Goal: Information Seeking & Learning: Learn about a topic

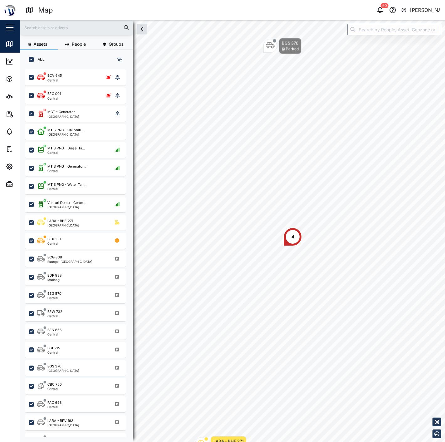
scroll to position [365, 98]
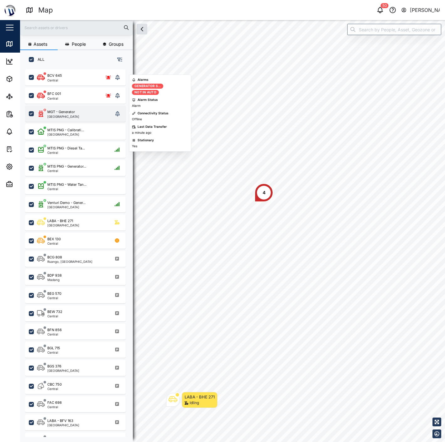
click at [68, 117] on div "[GEOGRAPHIC_DATA]" at bounding box center [63, 116] width 32 height 3
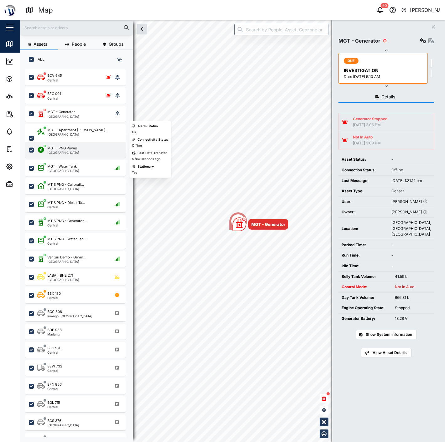
click at [84, 152] on div "MGT - PNG Power Port Moresby" at bounding box center [79, 150] width 85 height 8
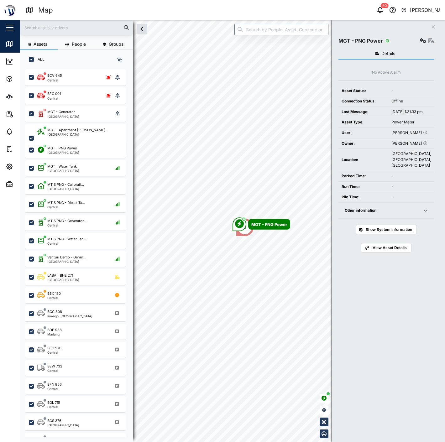
click at [396, 234] on span "Show System Information" at bounding box center [389, 229] width 46 height 9
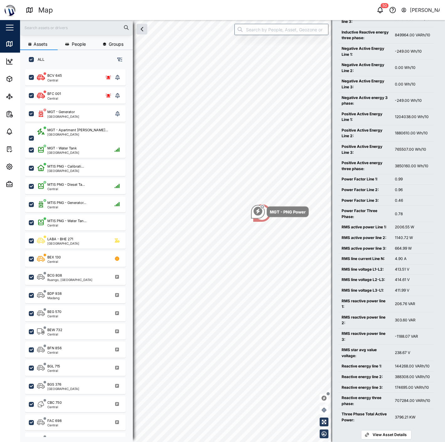
scroll to position [472, 0]
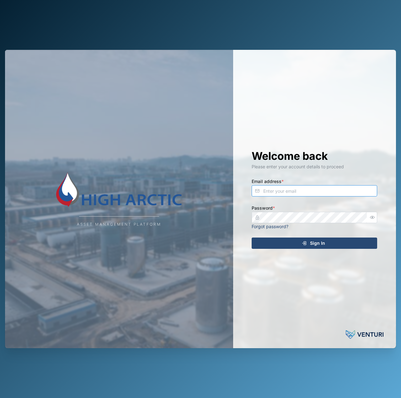
click at [298, 193] on input "Email address *" at bounding box center [314, 190] width 125 height 11
type input "declan.delahunty@venturi.io"
click at [252, 238] on button "Sign In" at bounding box center [314, 243] width 125 height 11
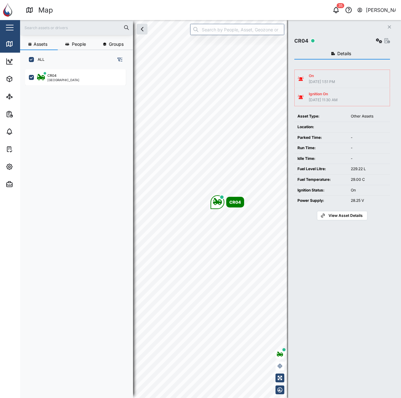
scroll to position [321, 98]
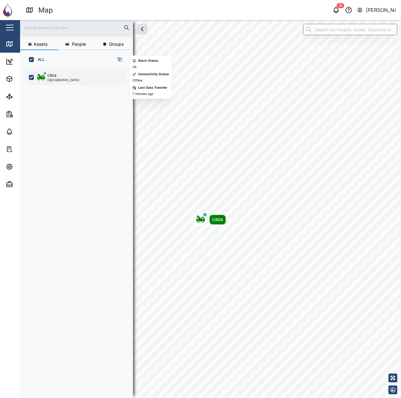
click at [79, 72] on div "CR04 Port Moresby" at bounding box center [75, 77] width 101 height 16
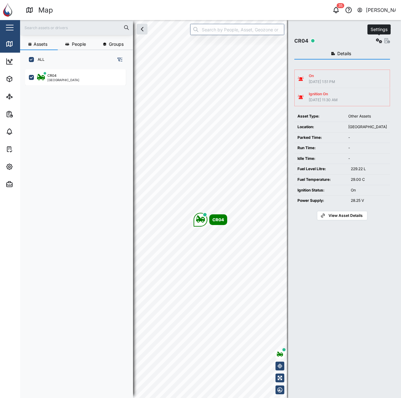
click at [380, 41] on icon "button" at bounding box center [379, 40] width 6 height 5
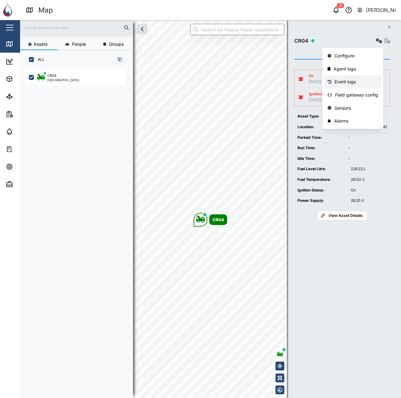
click at [361, 82] on div "Event logs" at bounding box center [356, 81] width 44 height 7
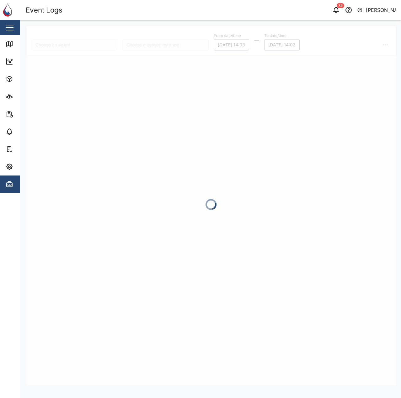
type input "CR04"
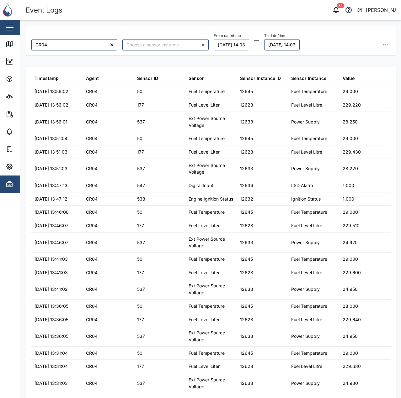
click at [220, 44] on button "31/08/2025 14:03" at bounding box center [231, 44] width 35 height 11
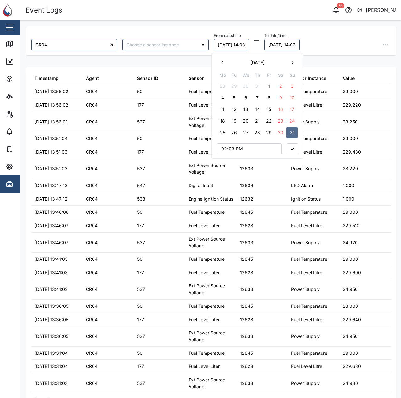
click at [222, 136] on button "25" at bounding box center [222, 132] width 11 height 11
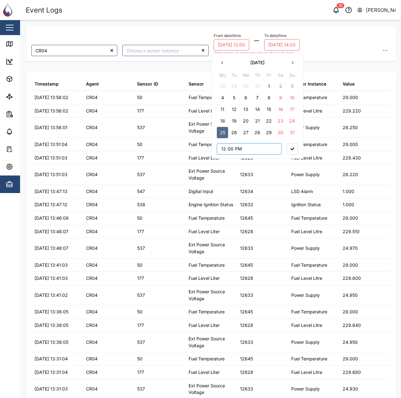
type input "00:00"
click at [300, 147] on div "August 2025 Mo Tu We Th Fr Sa Su 28 29 30 31 1 2 3 4 5 6 7 8 9 10 11 12 13 14 1…" at bounding box center [257, 106] width 92 height 106
click at [293, 150] on icon "button" at bounding box center [292, 149] width 4 height 3
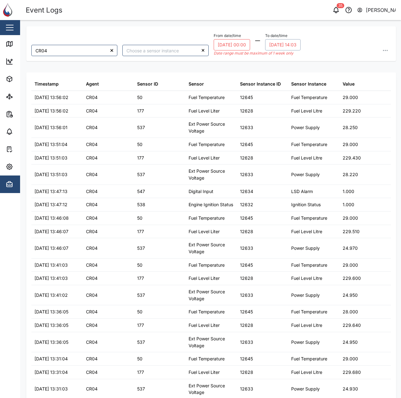
click at [287, 45] on button "01/09/2025 14:03" at bounding box center [282, 44] width 35 height 11
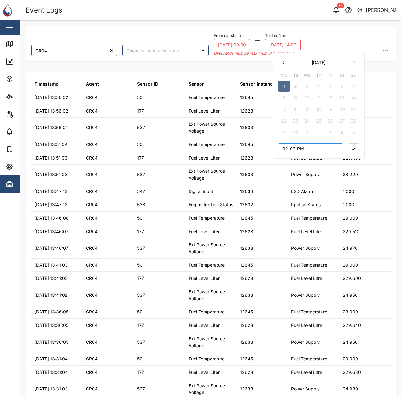
click at [284, 151] on input "14:03" at bounding box center [310, 148] width 65 height 11
type input "00:00"
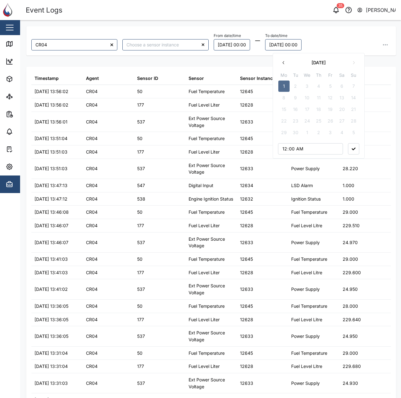
click at [352, 148] on icon "button" at bounding box center [354, 149] width 4 height 3
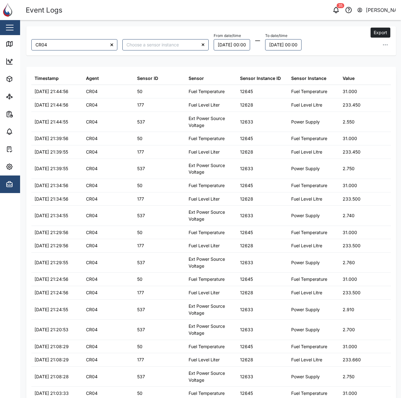
click at [382, 42] on icon "button" at bounding box center [385, 45] width 6 height 6
click at [342, 87] on span "Export all as CSV" at bounding box center [334, 87] width 37 height 11
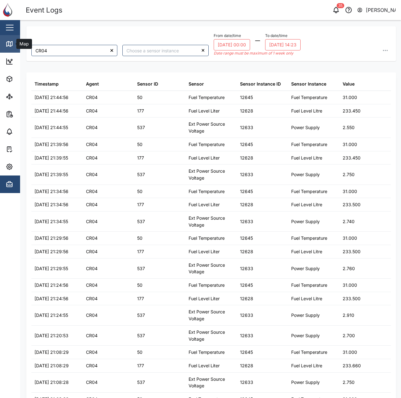
click at [1, 43] on link "Map" at bounding box center [41, 44] width 82 height 18
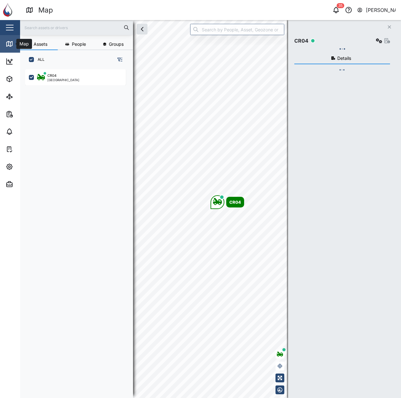
scroll to position [321, 98]
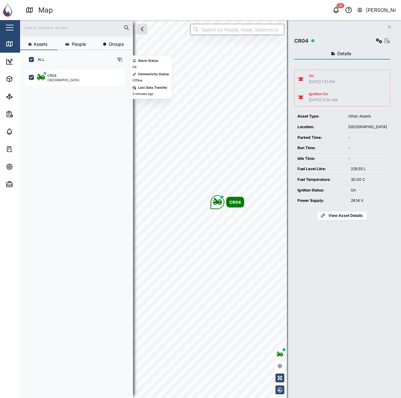
click at [59, 91] on div "CR04 Port Moresby" at bounding box center [79, 230] width 108 height 326
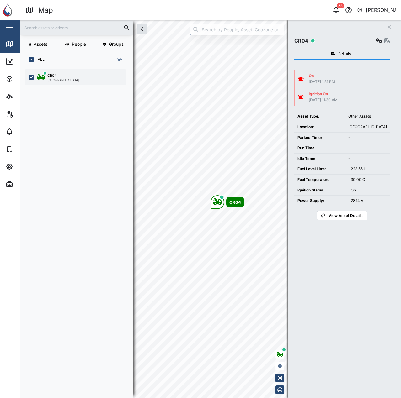
click at [65, 78] on div "CR04" at bounding box center [63, 75] width 32 height 5
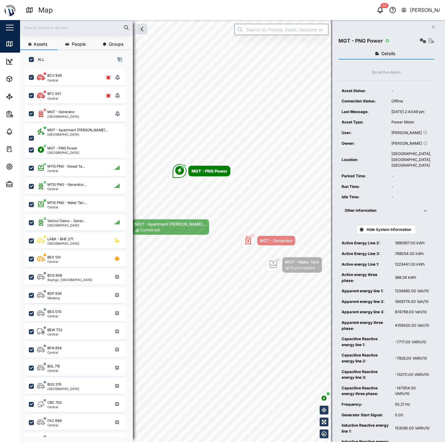
scroll to position [472, 0]
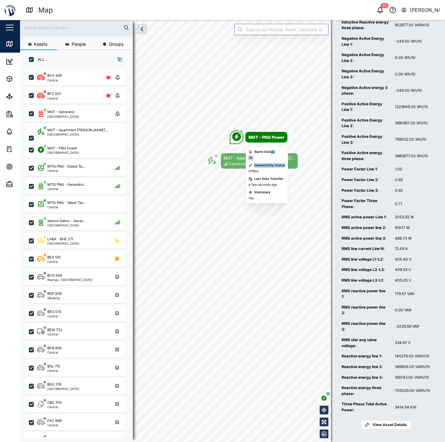
drag, startPoint x: 270, startPoint y: 147, endPoint x: 286, endPoint y: 157, distance: 19.1
click at [284, 163] on div "Alarm Status Ok Connectivity Status Offline Last Data Transfer a few seconds ag…" at bounding box center [267, 175] width 42 height 57
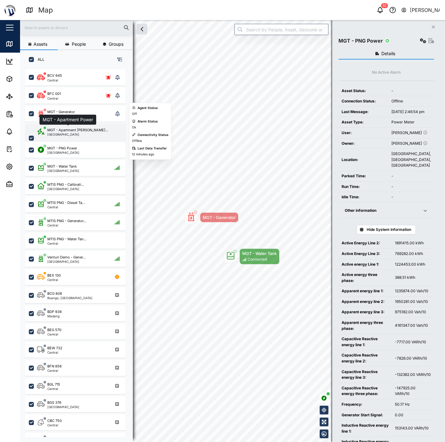
click at [69, 128] on div "MGT - Apartment [PERSON_NAME]..." at bounding box center [77, 130] width 61 height 5
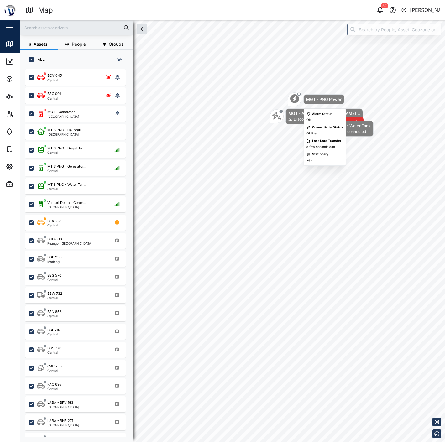
click at [221, 20] on div "MGT - Apartment Powe... Disconnected MGT - PNG Power MGT - Generator MGT - Wate…" at bounding box center [232, 20] width 425 height 0
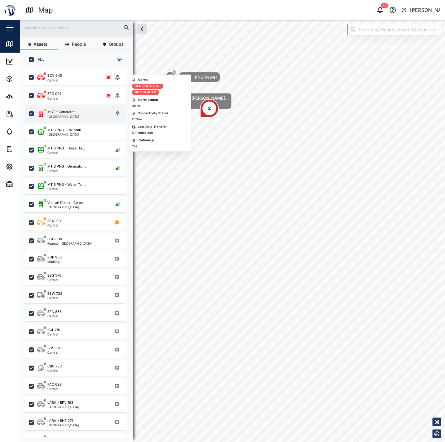
click at [86, 112] on div "MGT - Generator Port Moresby" at bounding box center [75, 113] width 76 height 9
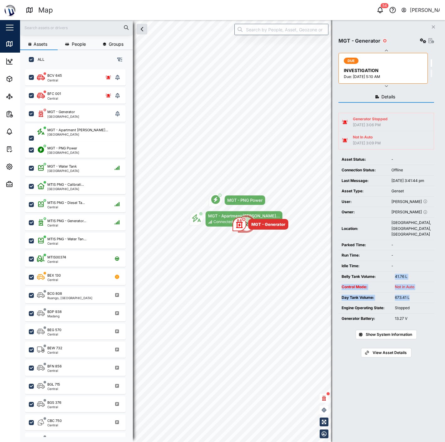
drag, startPoint x: 395, startPoint y: 284, endPoint x: 412, endPoint y: 311, distance: 31.0
click at [412, 311] on tbody "Belly Tank Volume: 41.76 L Control Mode: Not in Auto Day Tank Volume: 673.41 L …" at bounding box center [387, 298] width 96 height 52
click at [412, 301] on div "673.41 L" at bounding box center [413, 298] width 36 height 6
click at [410, 301] on div "673.41 L" at bounding box center [413, 298] width 36 height 6
click at [418, 303] on td "673.41 L" at bounding box center [413, 298] width 42 height 11
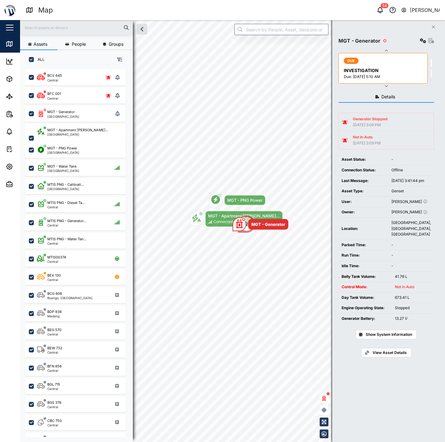
click at [419, 293] on td "Not in Auto" at bounding box center [413, 287] width 42 height 11
click at [416, 290] on div "Not in Auto" at bounding box center [413, 287] width 36 height 6
click at [396, 290] on div "Not in Auto" at bounding box center [413, 287] width 36 height 6
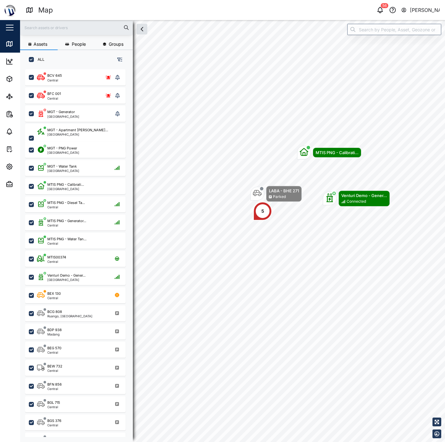
click at [262, 20] on div "LABA - BHE 271 Parked 5 MTIS PNG - Calibrati... Venturi Demo - Gener... Connect…" at bounding box center [232, 20] width 425 height 0
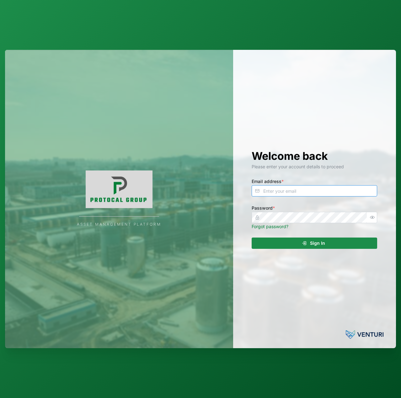
click at [365, 190] on input "Email address *" at bounding box center [314, 190] width 125 height 11
type input "[EMAIL_ADDRESS][PERSON_NAME][DOMAIN_NAME]"
click at [252, 238] on button "Sign In" at bounding box center [314, 243] width 125 height 11
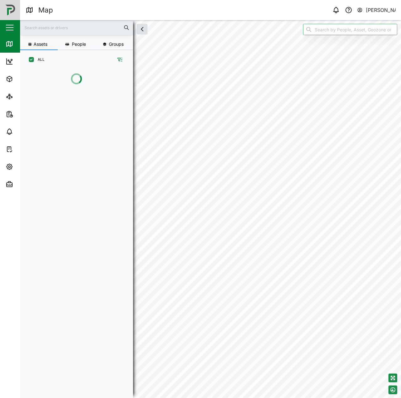
scroll to position [321, 98]
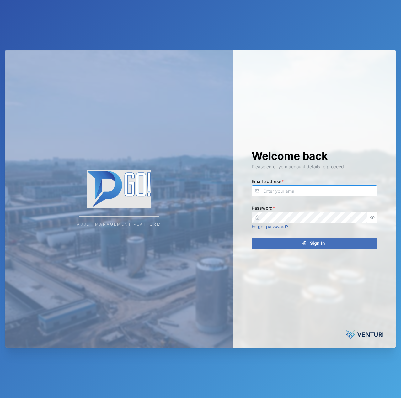
click at [291, 190] on input "Email address *" at bounding box center [314, 190] width 125 height 11
type input "[EMAIL_ADDRESS][PERSON_NAME][DOMAIN_NAME]"
click at [373, 218] on icon "button" at bounding box center [372, 217] width 5 height 5
click at [341, 251] on div "Welcome back Please enter your account details to proceed Email address * decla…" at bounding box center [314, 199] width 151 height 299
click at [347, 245] on div "Sign In" at bounding box center [313, 243] width 115 height 11
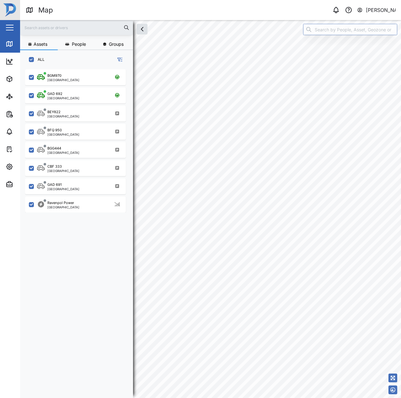
scroll to position [321, 98]
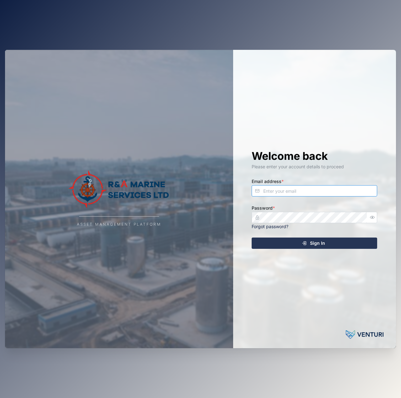
click at [307, 190] on input "Email address *" at bounding box center [314, 190] width 125 height 11
type input "[EMAIL_ADDRESS][PERSON_NAME][DOMAIN_NAME]"
click at [252, 238] on button "Sign In" at bounding box center [314, 243] width 125 height 11
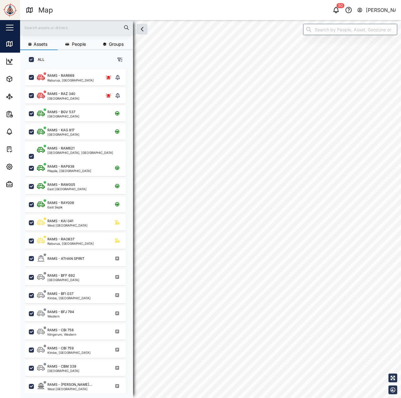
checkbox input "true"
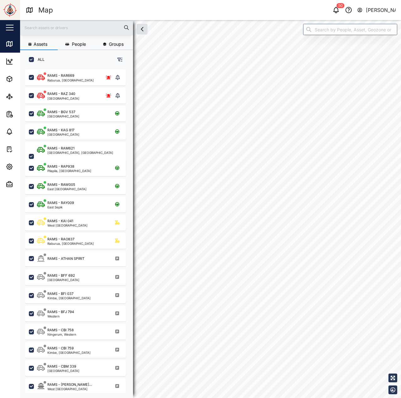
checkbox input "true"
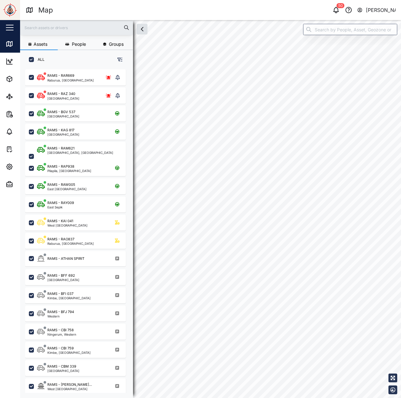
checkbox input "true"
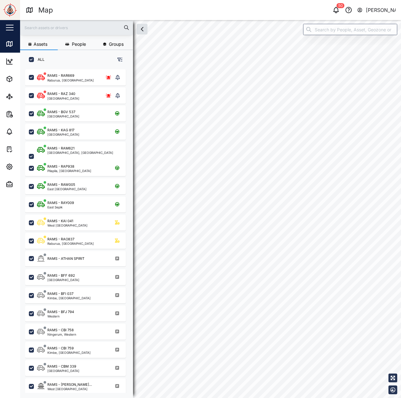
checkbox input "true"
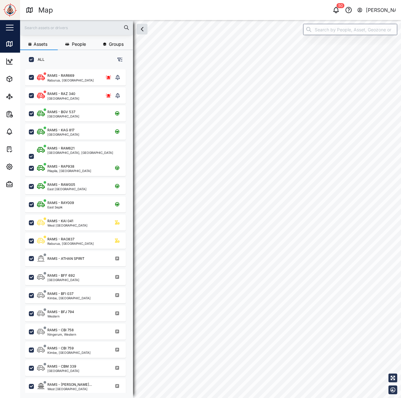
checkbox input "true"
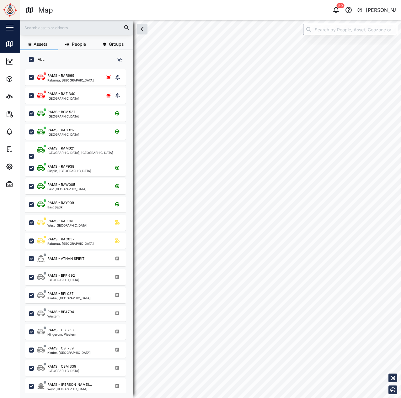
checkbox input "true"
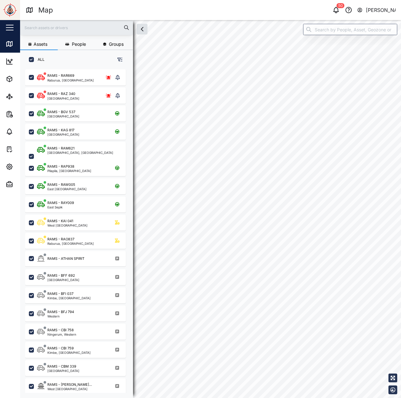
checkbox input "true"
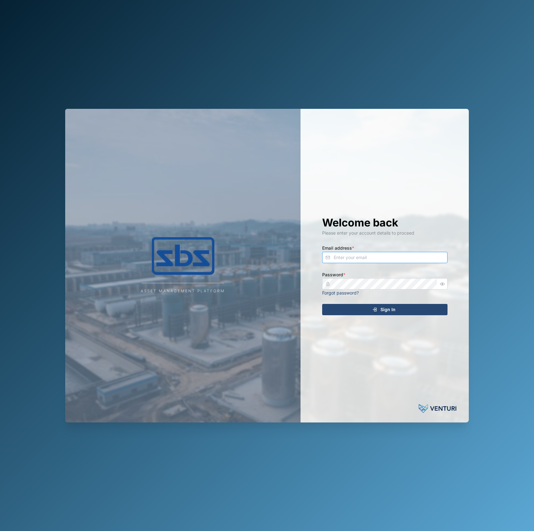
click at [401, 263] on input "Email address *" at bounding box center [384, 257] width 125 height 11
type input "[EMAIL_ADDRESS][PERSON_NAME][DOMAIN_NAME]"
click at [438, 282] on div at bounding box center [443, 283] width 10 height 11
click at [445, 282] on icon "button" at bounding box center [442, 284] width 5 height 5
click at [427, 304] on button "Sign In" at bounding box center [384, 309] width 125 height 11
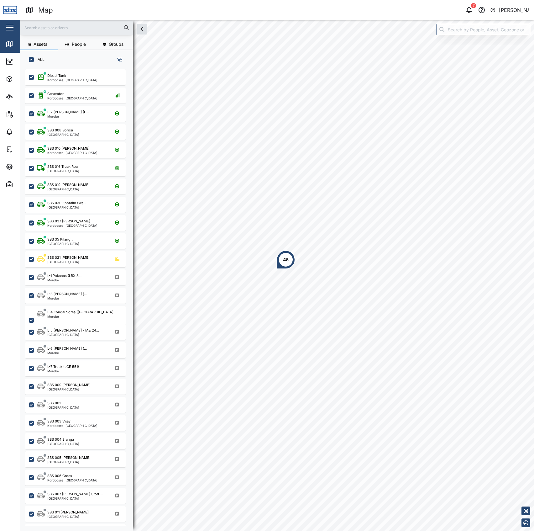
scroll to position [452, 97]
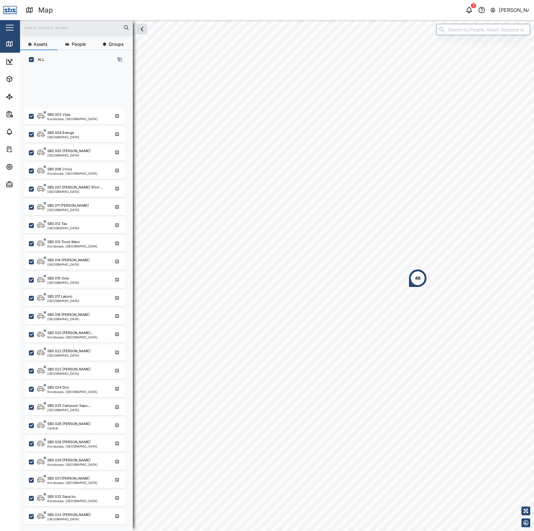
scroll to position [378, 0]
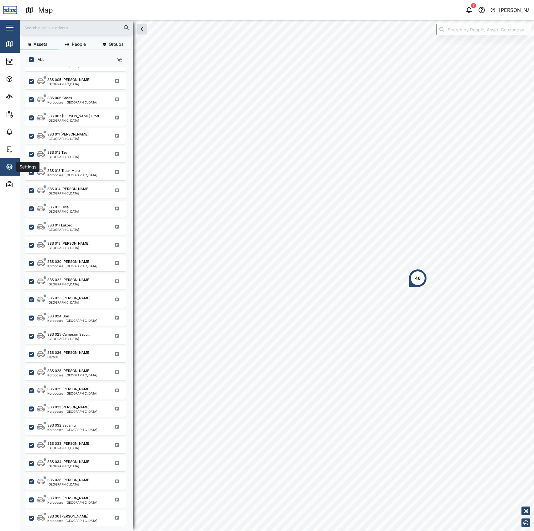
click at [11, 162] on span "Settings" at bounding box center [34, 167] width 57 height 18
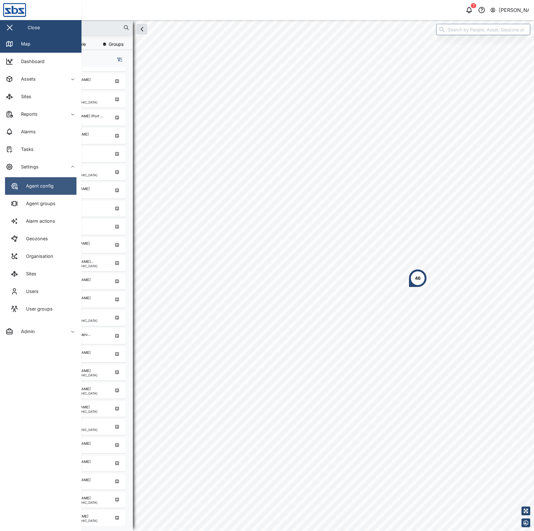
click at [27, 189] on div "Agent config" at bounding box center [37, 186] width 32 height 7
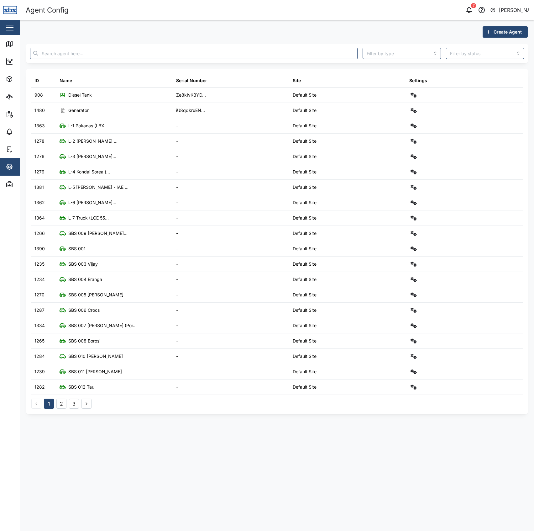
click at [61, 406] on button "2" at bounding box center [61, 404] width 10 height 10
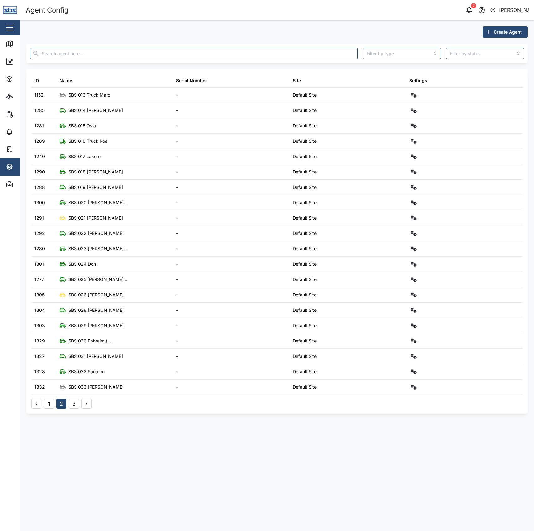
click at [70, 405] on button "3" at bounding box center [74, 404] width 10 height 10
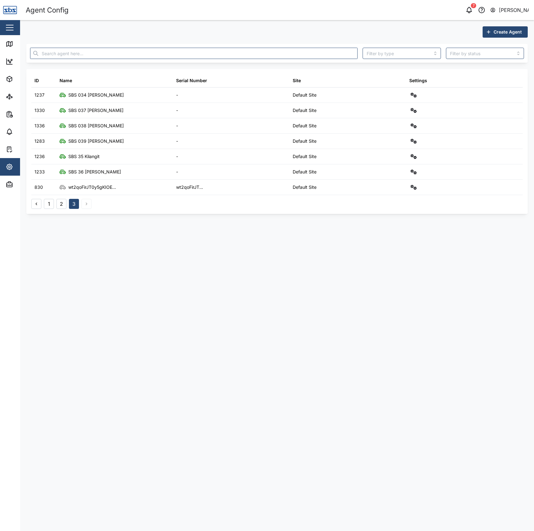
click at [48, 204] on button "1" at bounding box center [49, 204] width 10 height 10
